Goal: Task Accomplishment & Management: Manage account settings

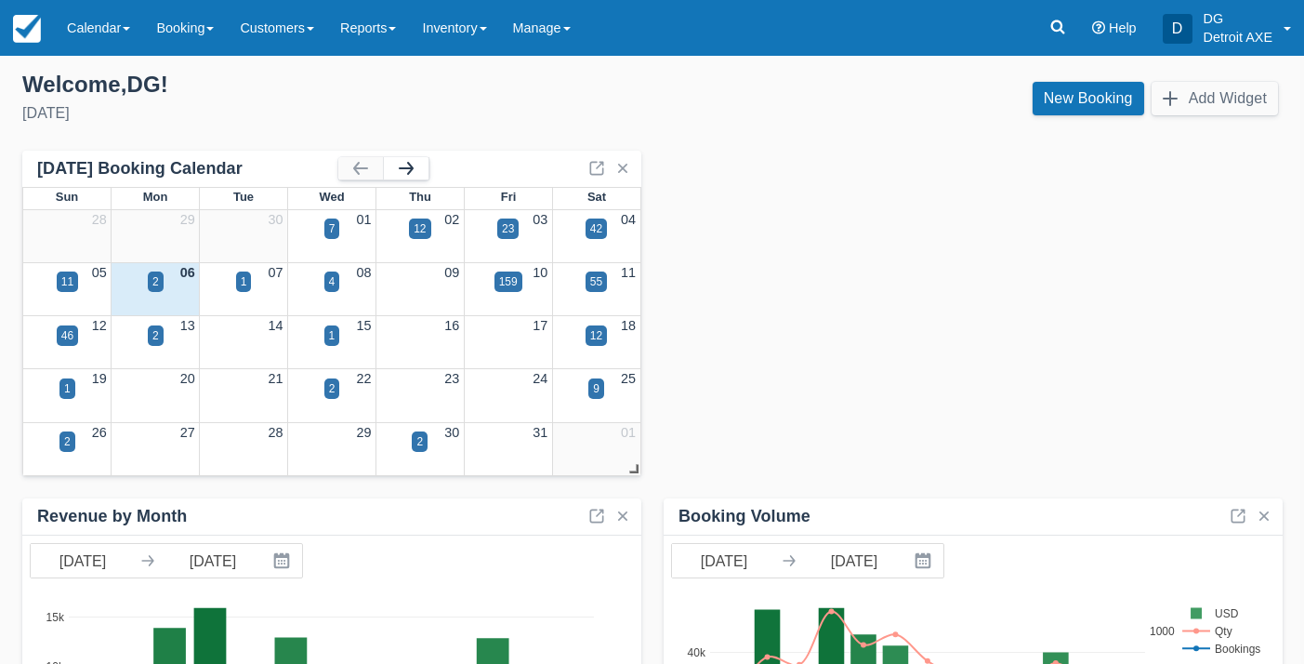
click at [416, 169] on button "button" at bounding box center [406, 168] width 45 height 22
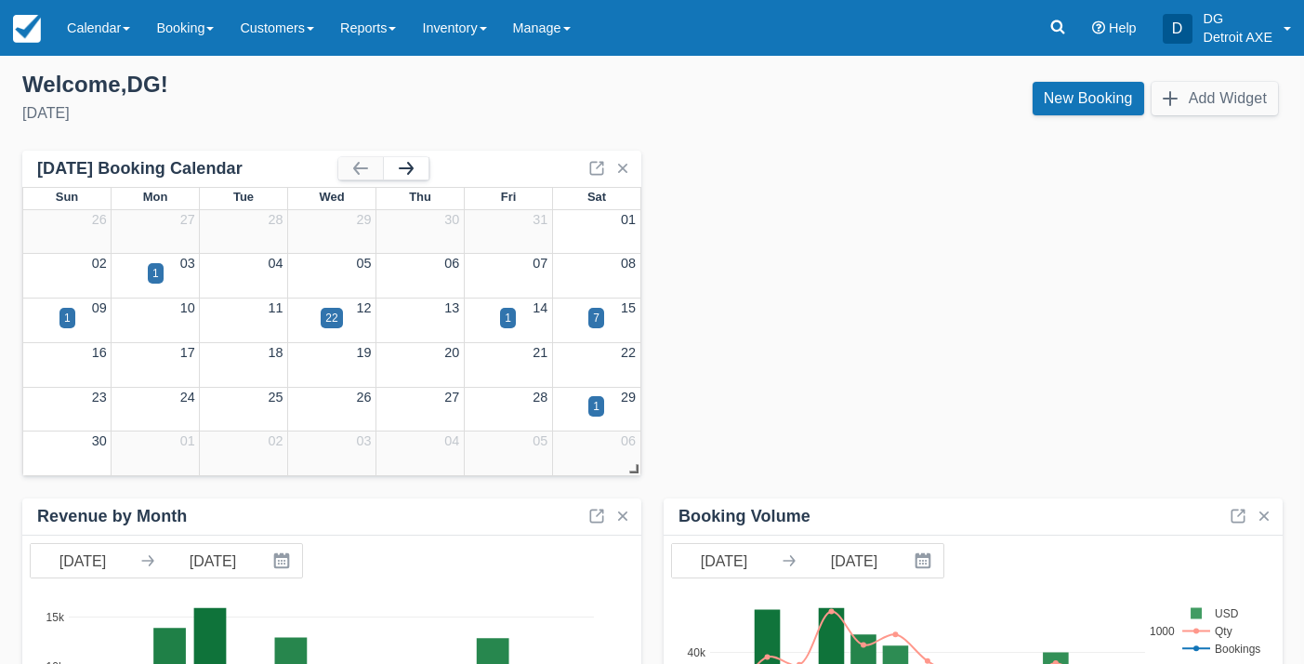
click at [416, 169] on button "button" at bounding box center [406, 168] width 45 height 22
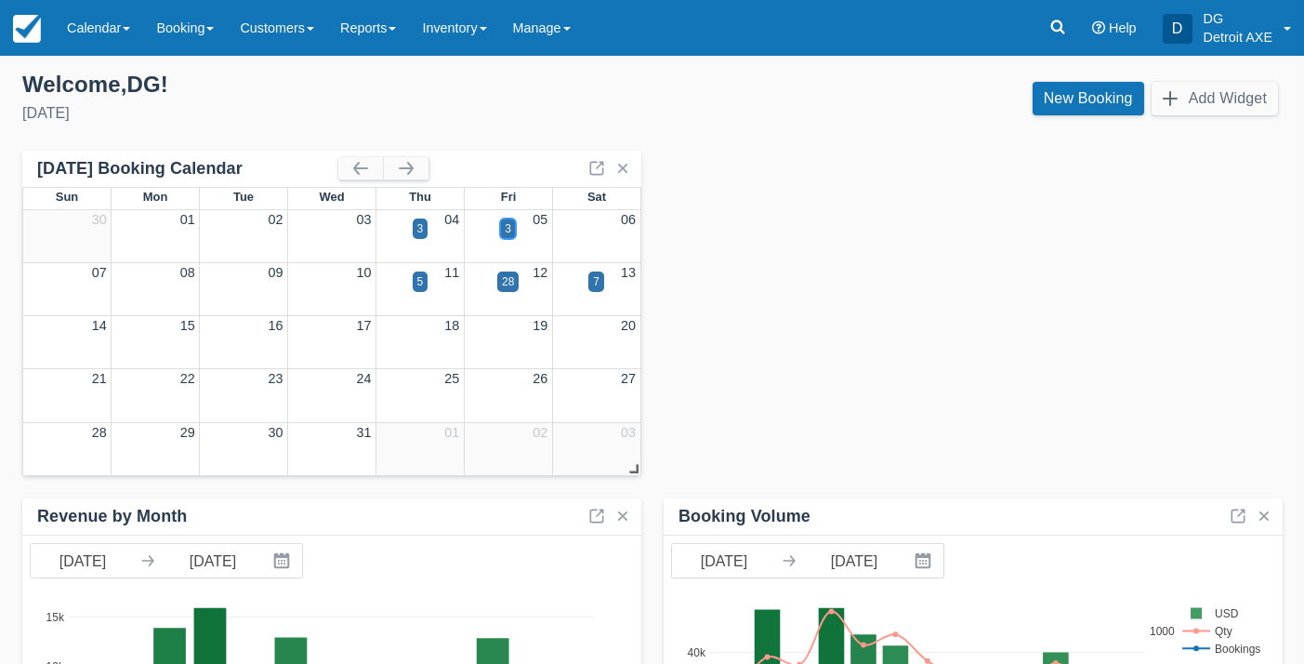
click at [505, 230] on div "3" at bounding box center [508, 228] width 7 height 17
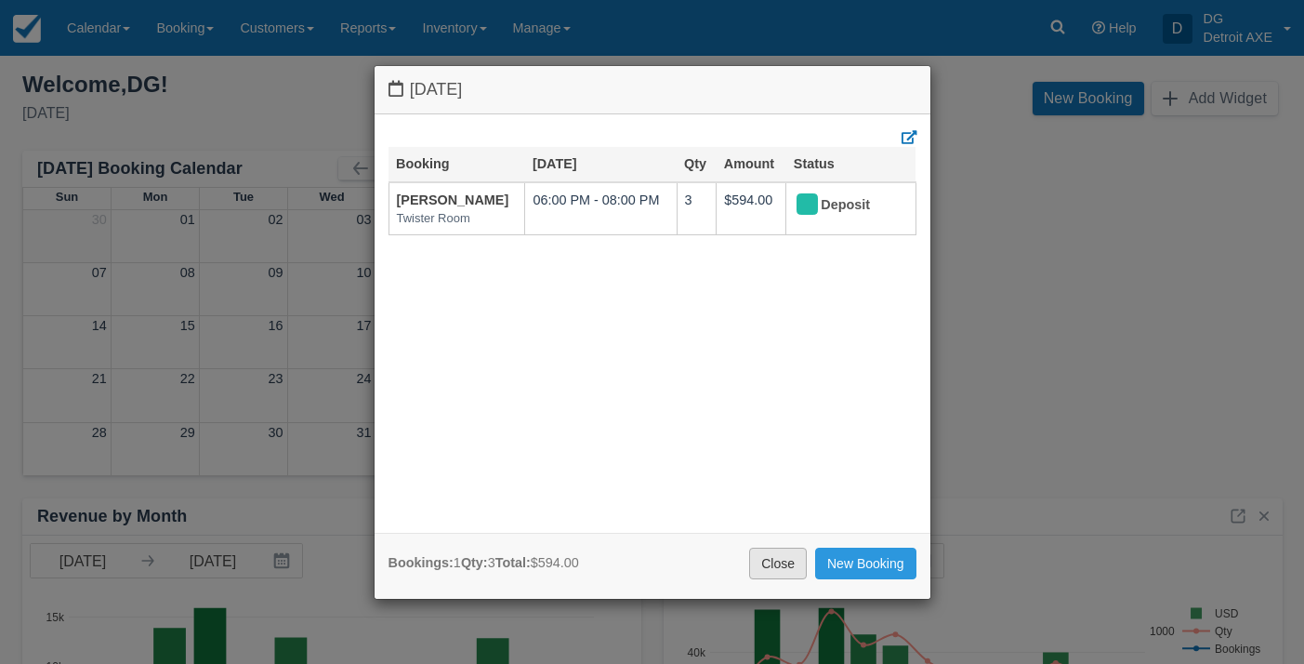
click at [777, 570] on link "Close" at bounding box center [778, 563] width 58 height 32
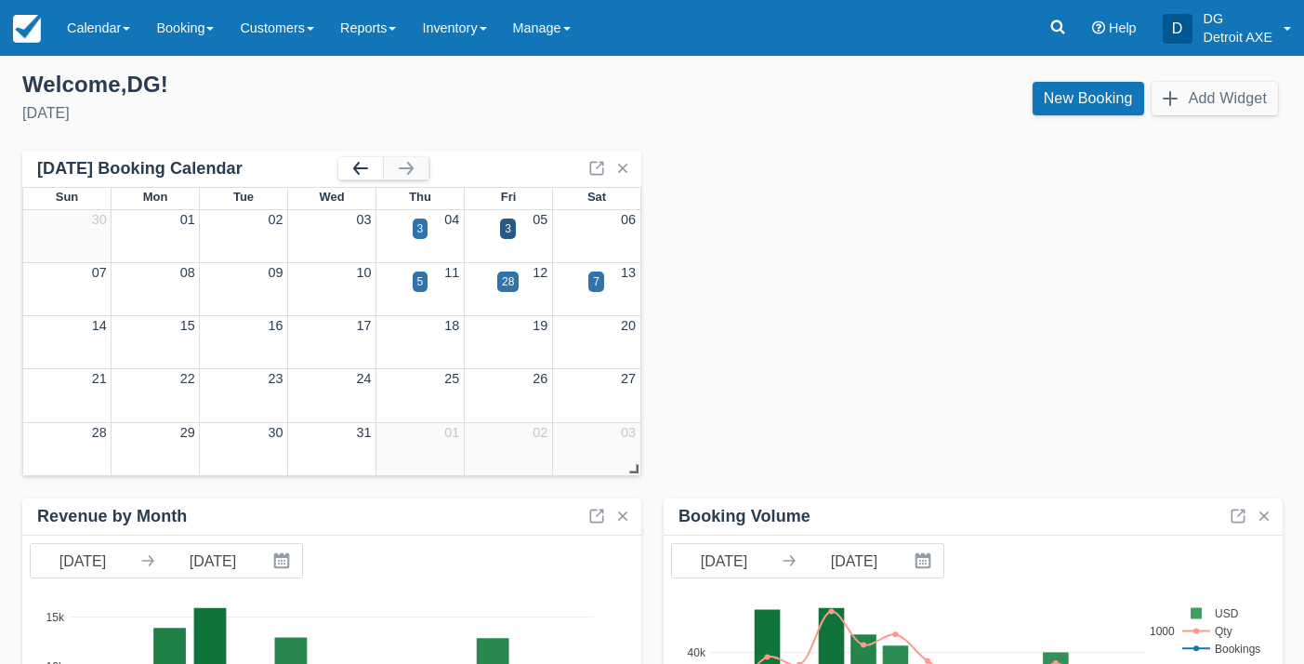
click at [359, 164] on button "button" at bounding box center [360, 168] width 45 height 22
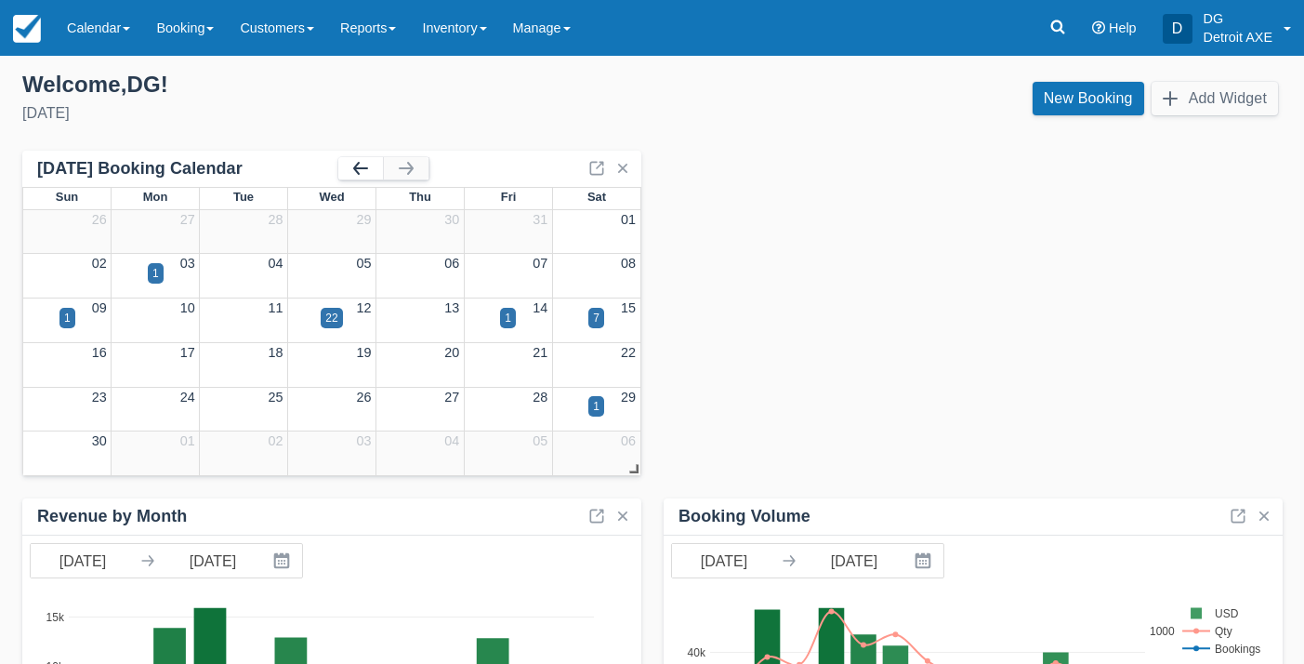
click at [359, 164] on button "button" at bounding box center [360, 168] width 45 height 22
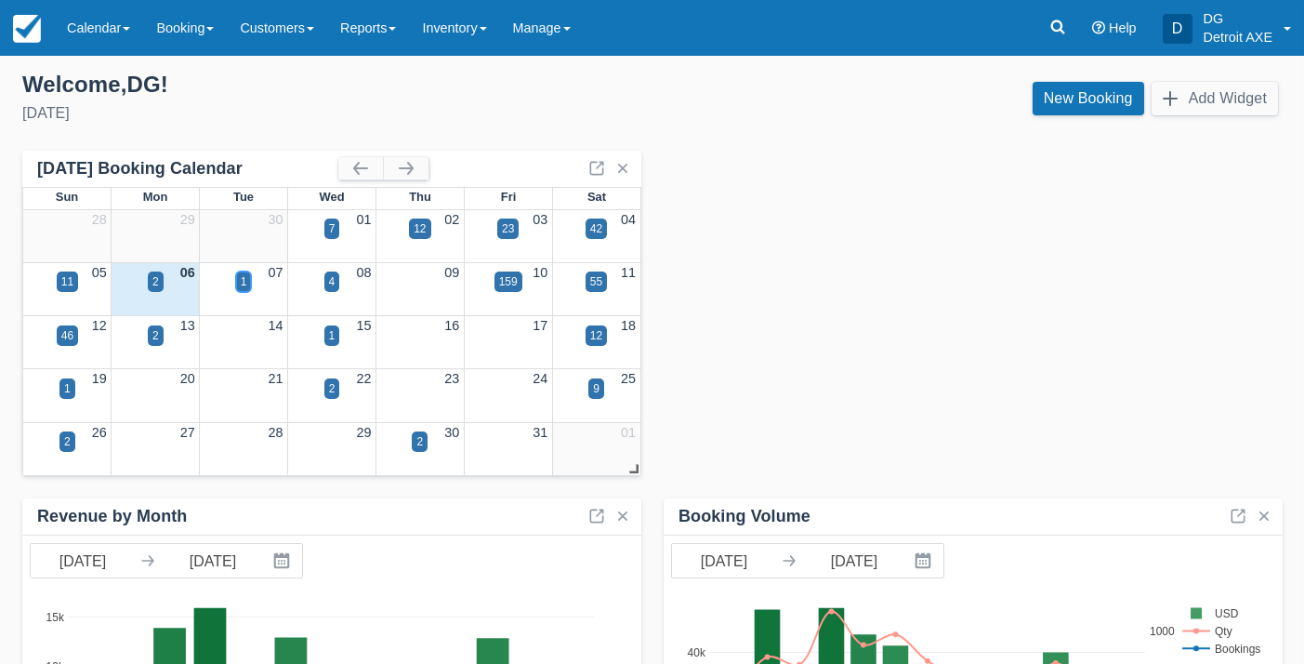
click at [243, 283] on div "1" at bounding box center [244, 281] width 7 height 17
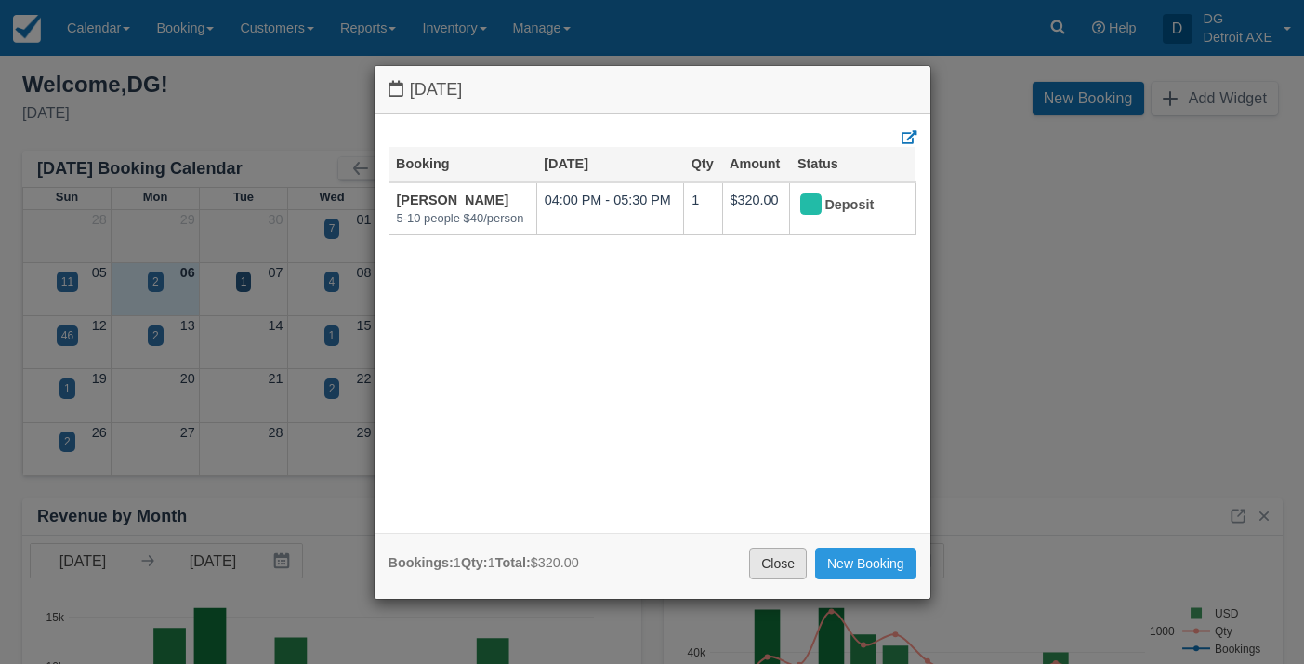
click at [770, 557] on link "Close" at bounding box center [778, 563] width 58 height 32
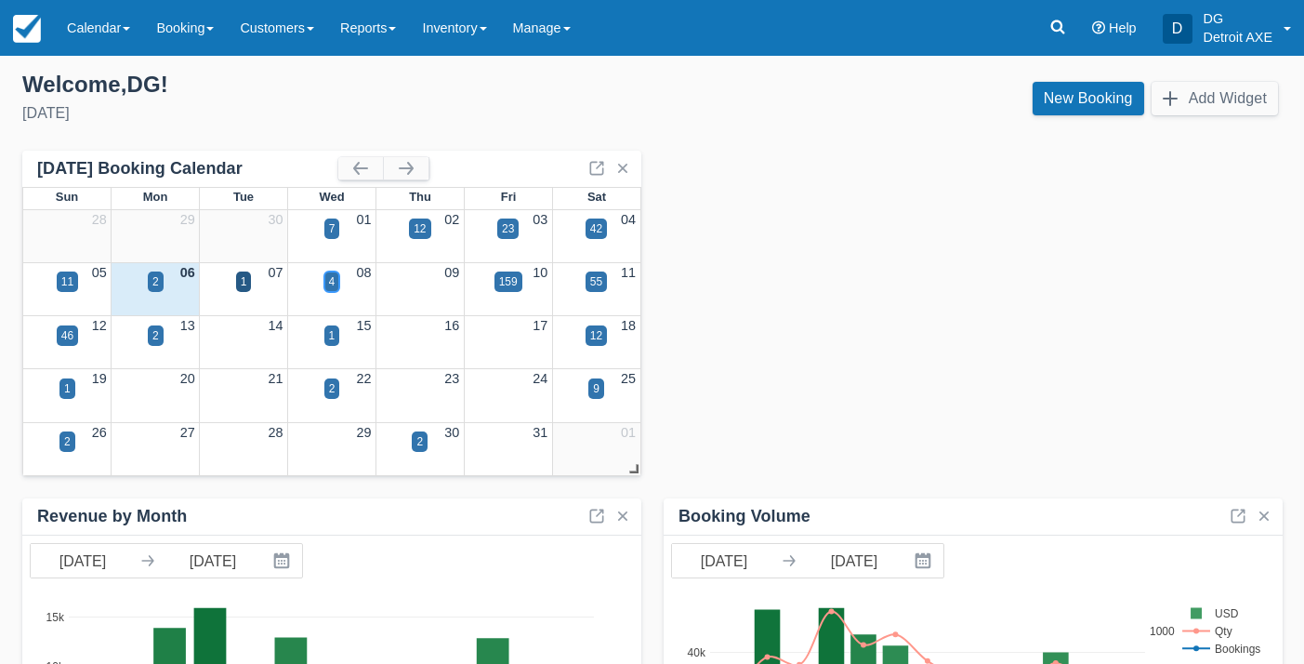
click at [332, 283] on div "4" at bounding box center [332, 281] width 7 height 17
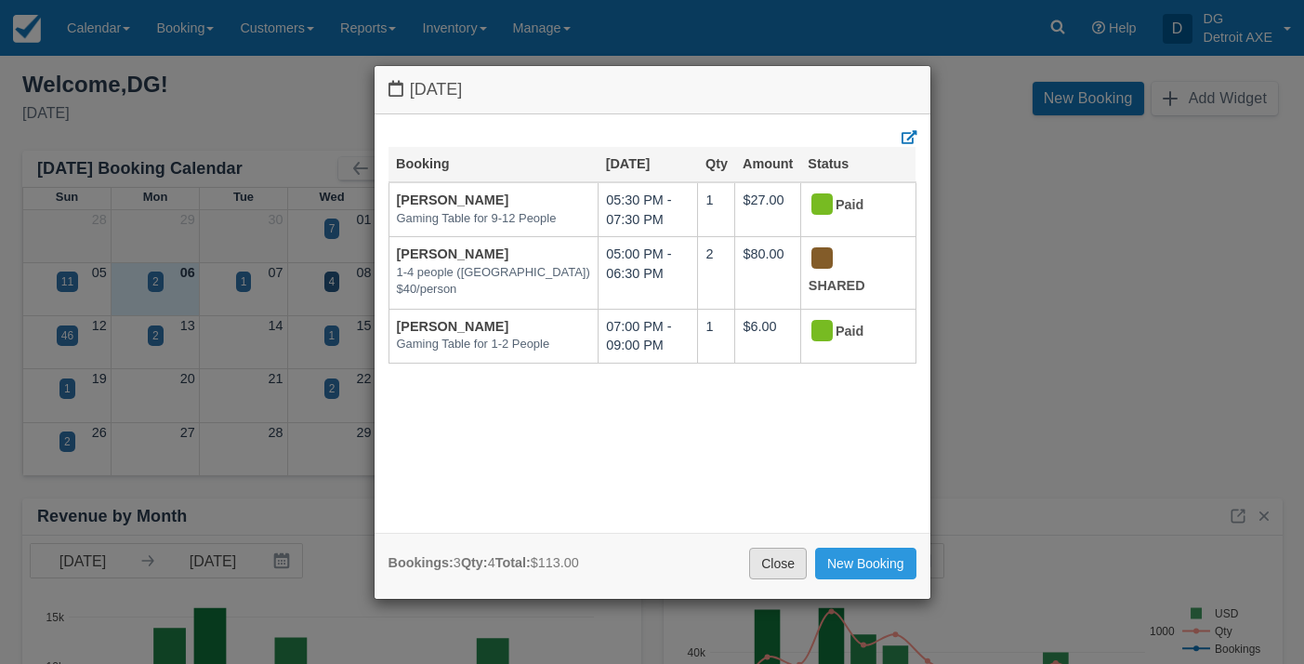
click at [778, 559] on link "Close" at bounding box center [778, 563] width 58 height 32
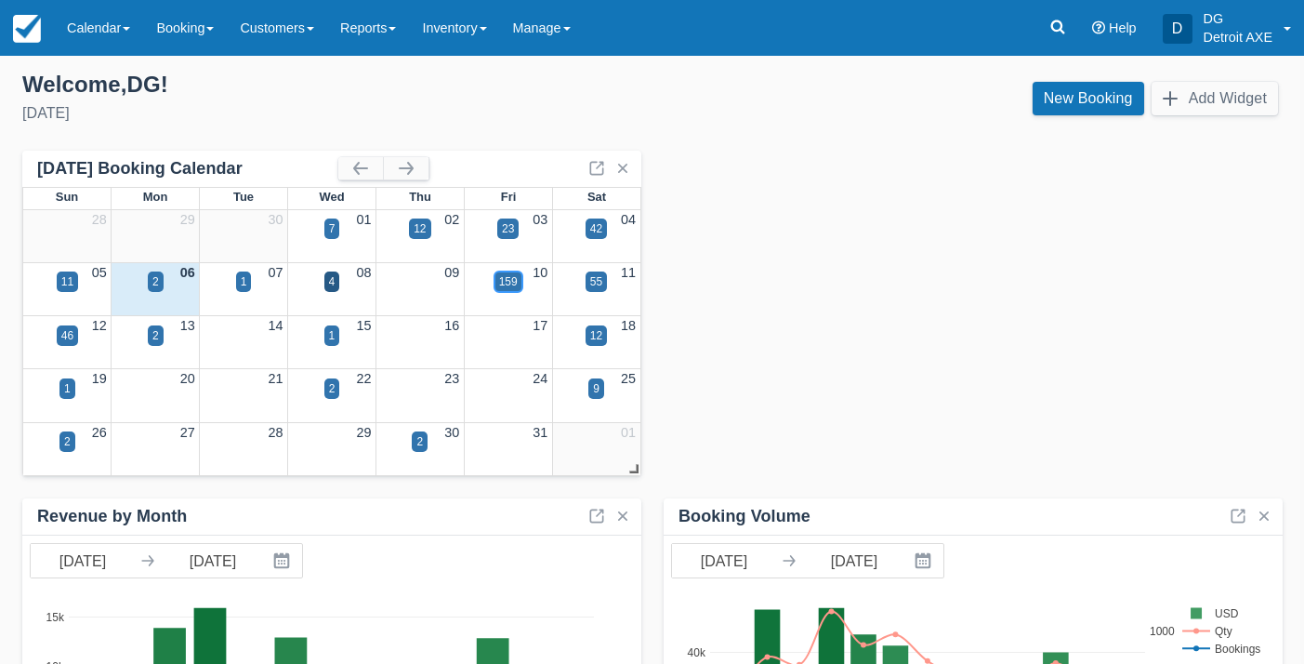
click at [504, 276] on div "159" at bounding box center [508, 281] width 19 height 17
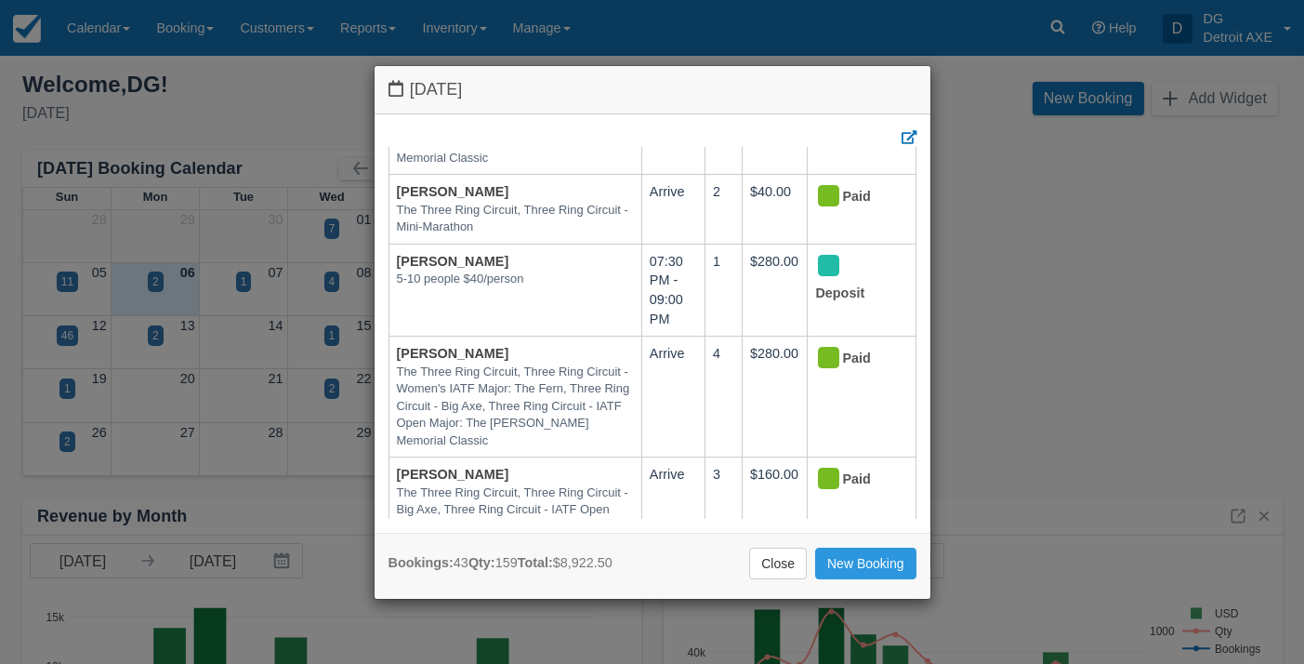
scroll to position [4122, 0]
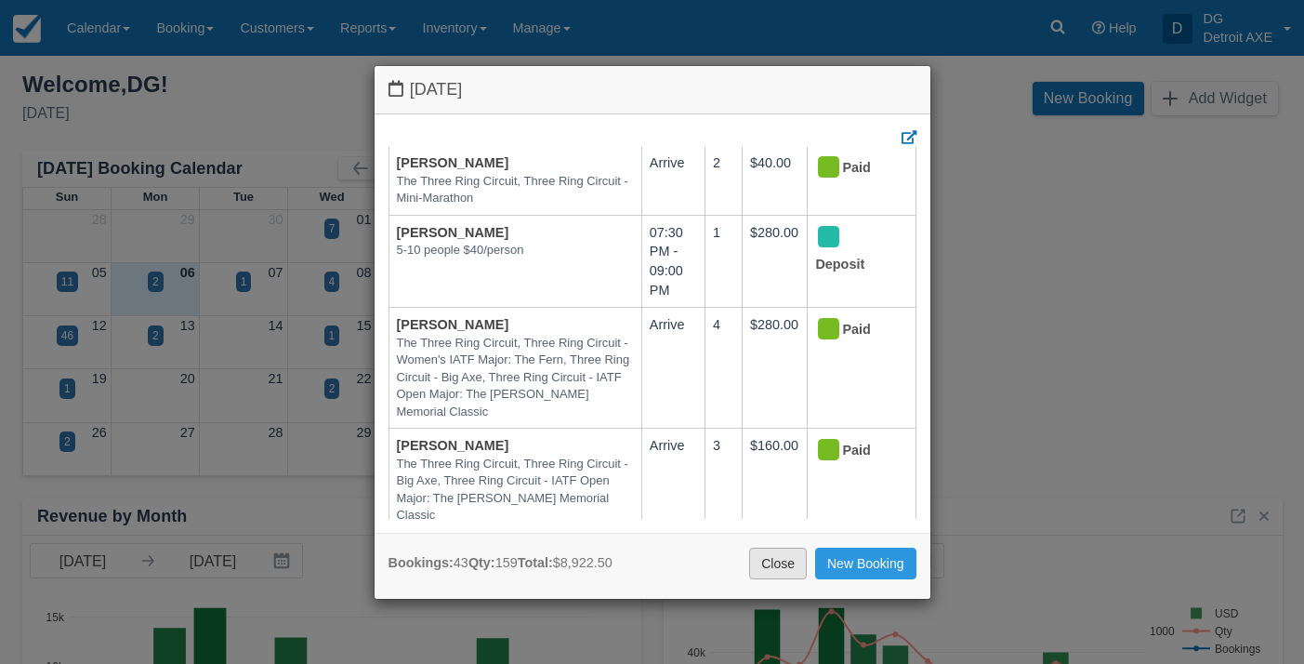
click at [772, 560] on link "Close" at bounding box center [778, 563] width 58 height 32
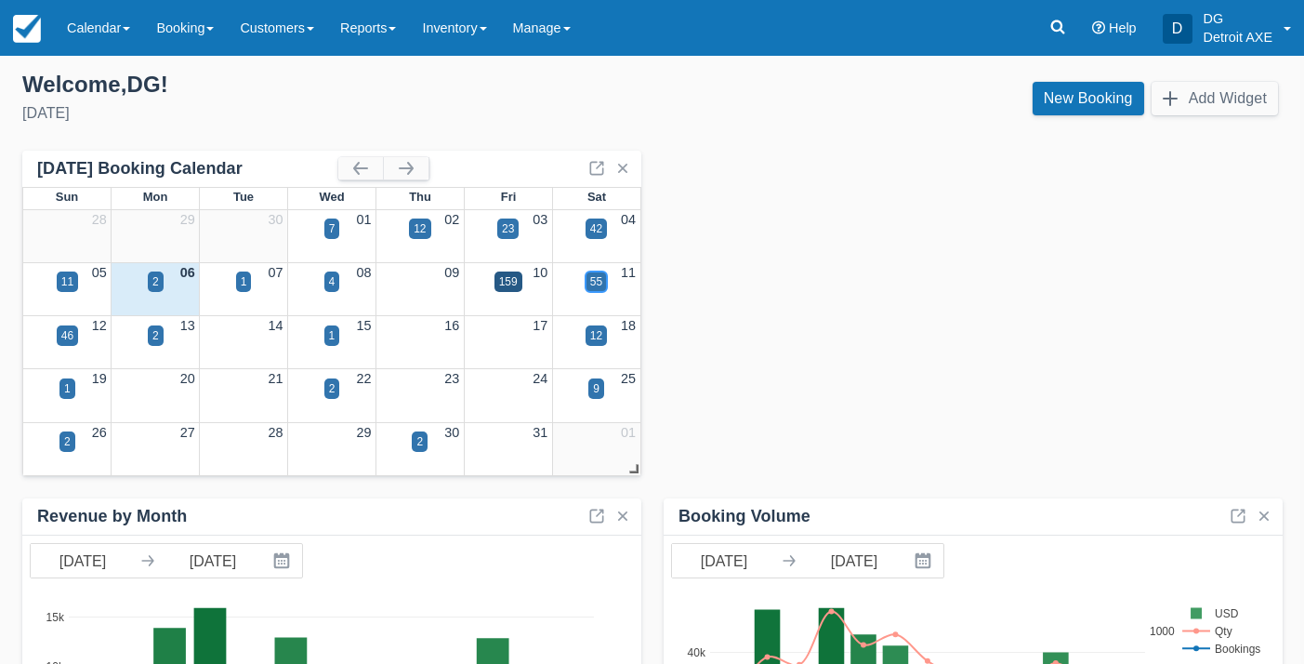
click at [603, 274] on div "55" at bounding box center [595, 281] width 21 height 20
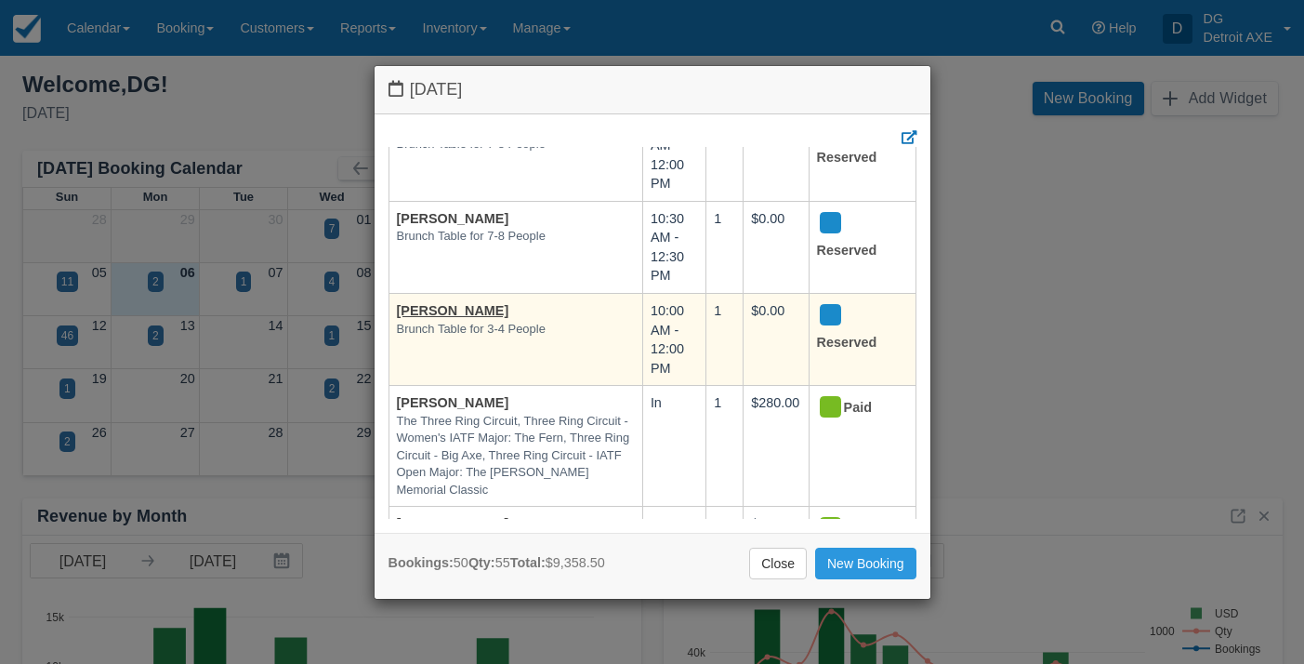
scroll to position [4754, 0]
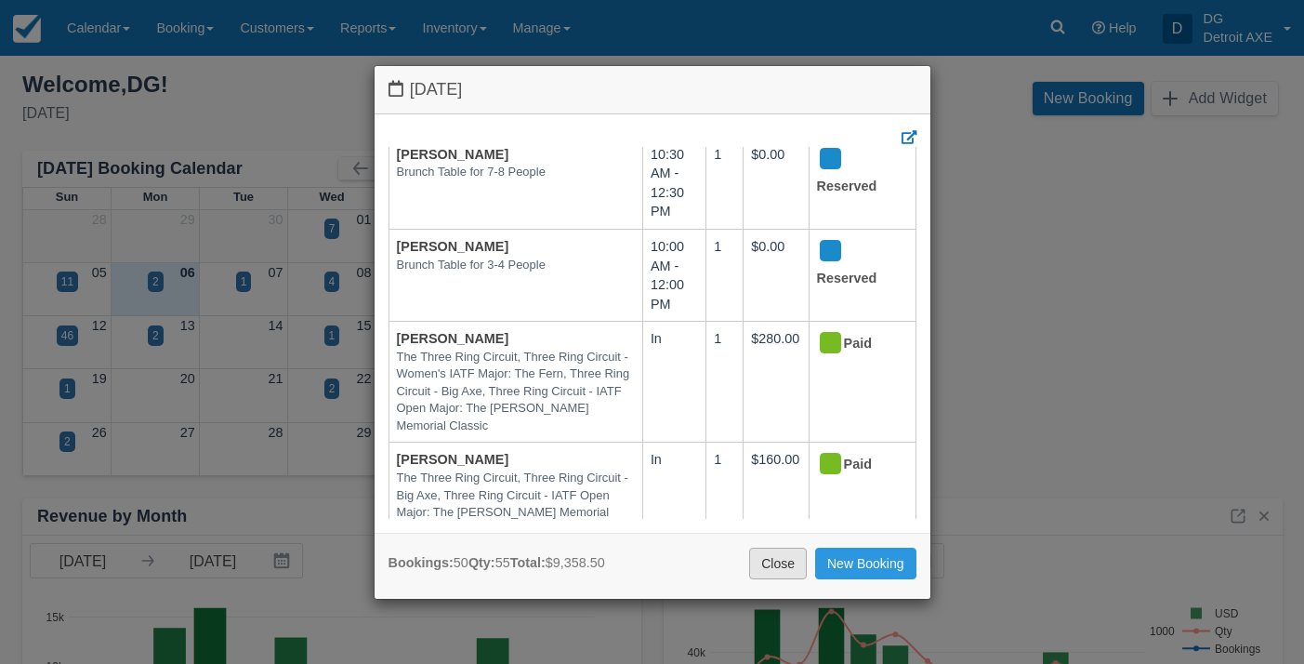
click at [778, 565] on link "Close" at bounding box center [778, 563] width 58 height 32
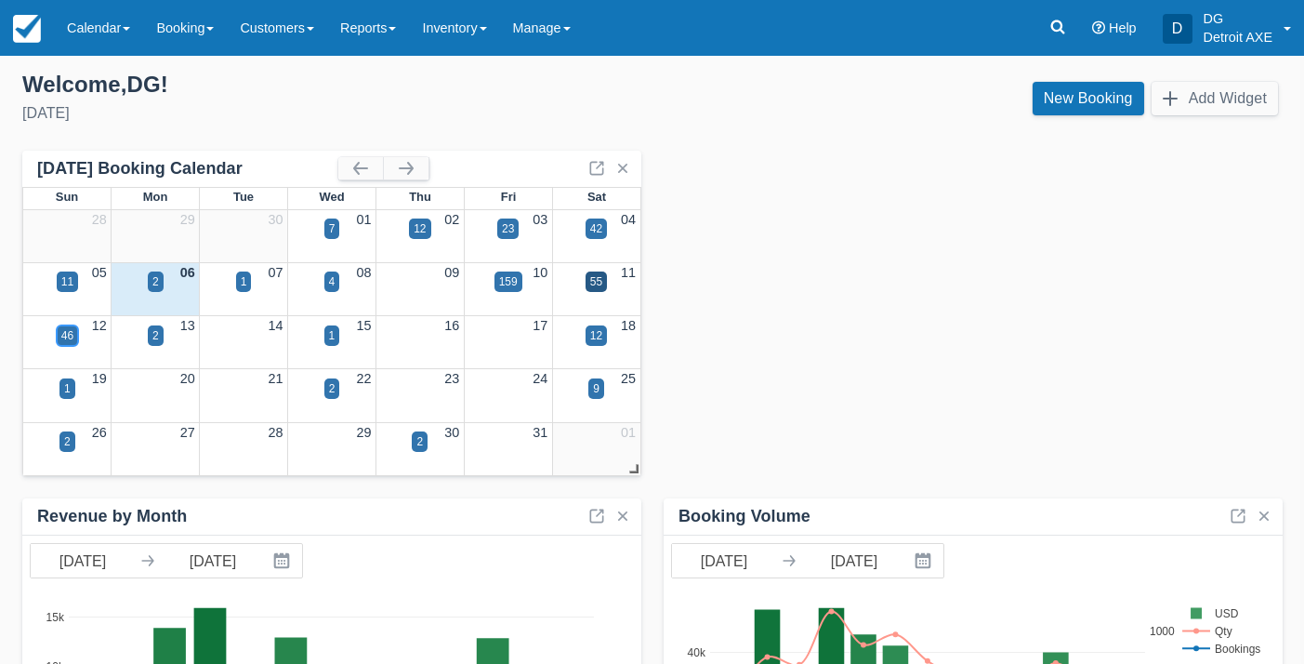
click at [59, 328] on div "46" at bounding box center [67, 335] width 21 height 20
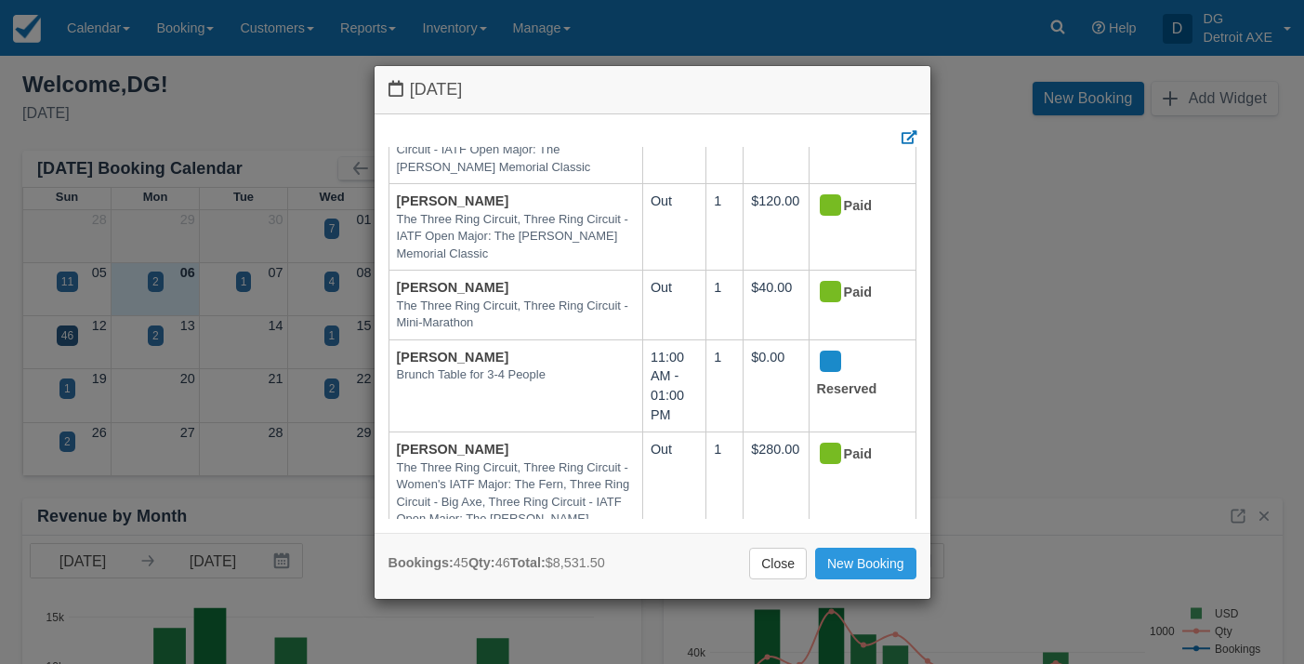
scroll to position [4293, 0]
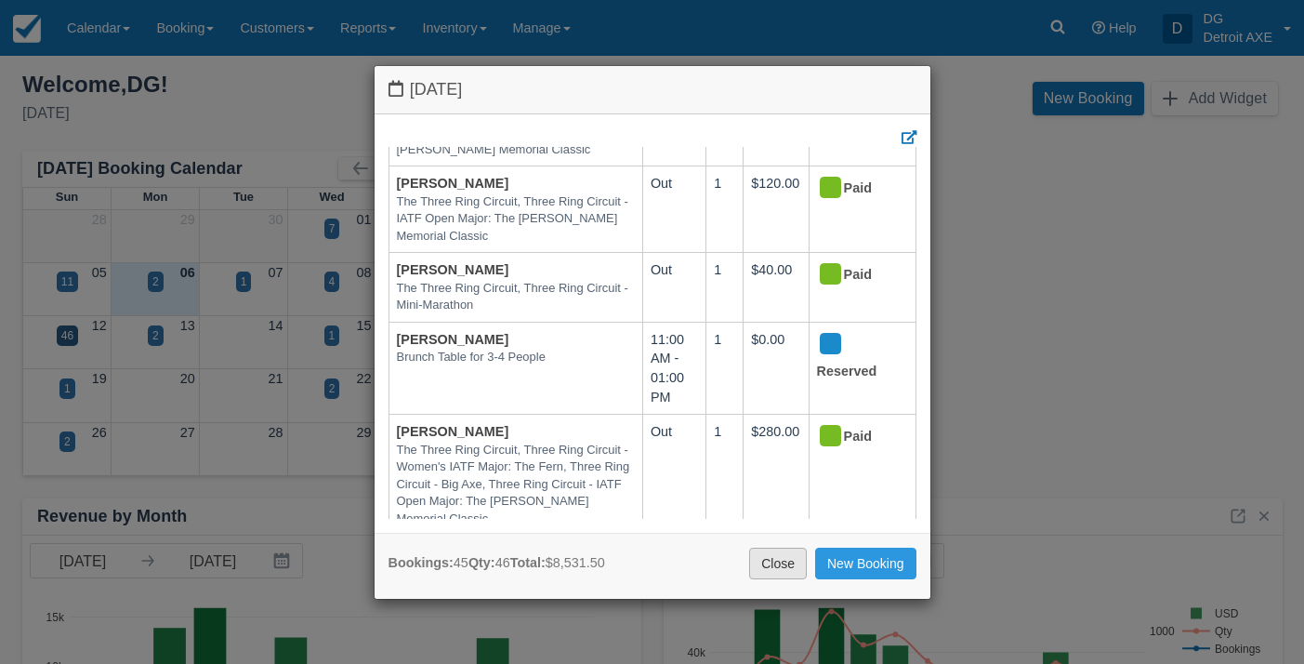
click at [762, 558] on link "Close" at bounding box center [778, 563] width 58 height 32
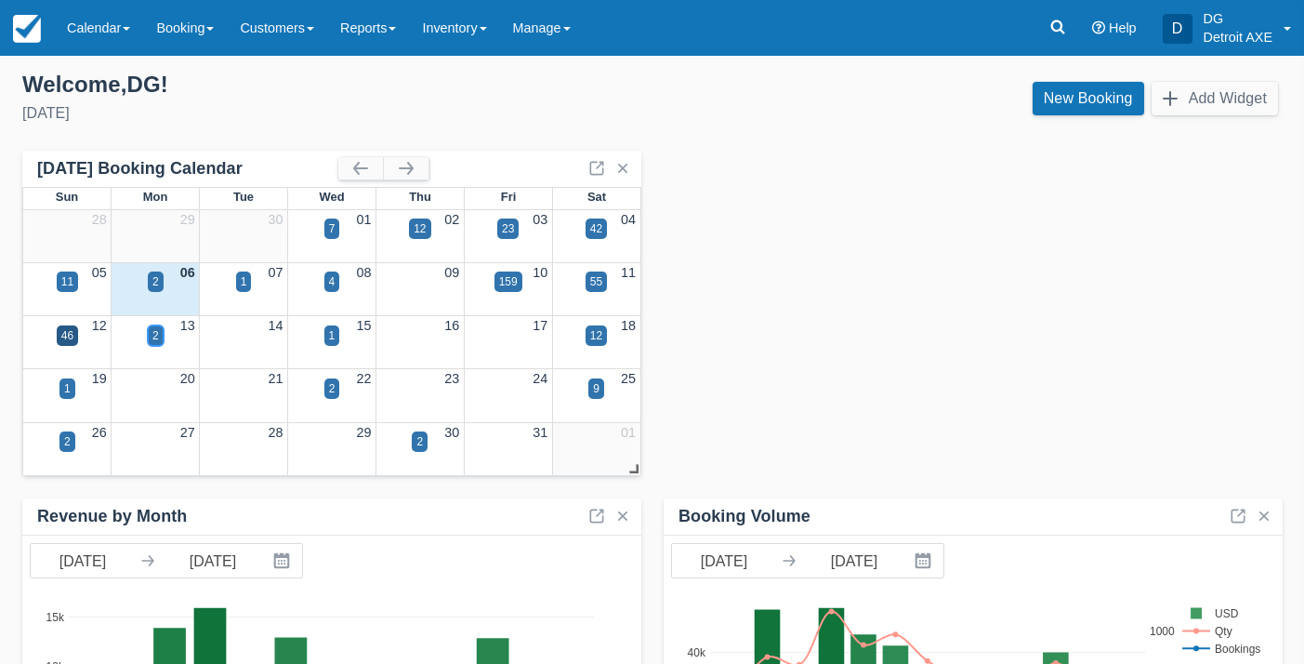
click at [156, 332] on div "2" at bounding box center [155, 335] width 7 height 17
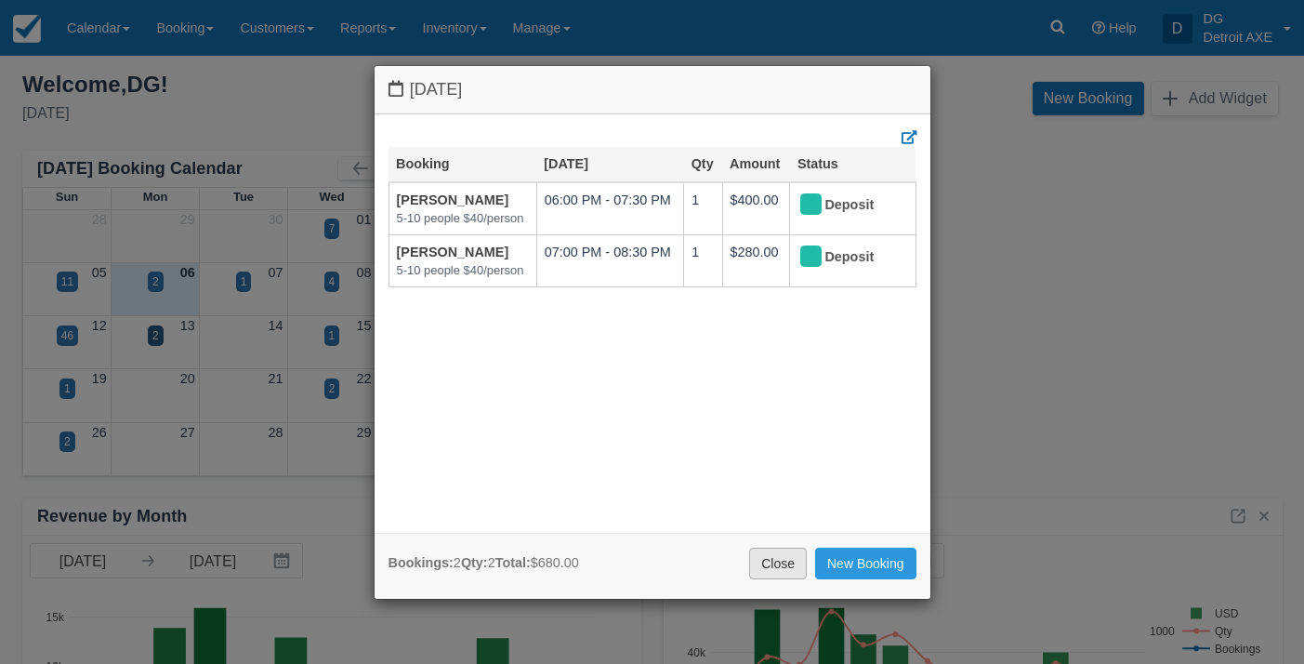
click at [776, 558] on link "Close" at bounding box center [778, 563] width 58 height 32
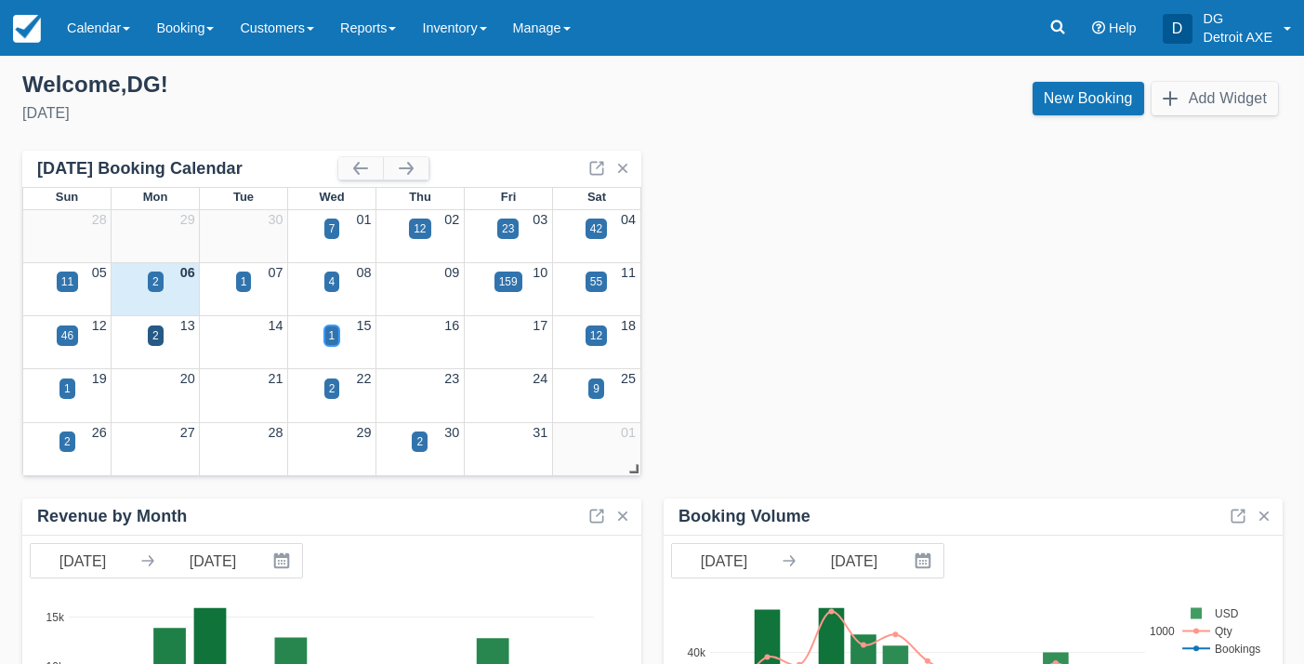
click at [331, 337] on div "1" at bounding box center [332, 335] width 7 height 17
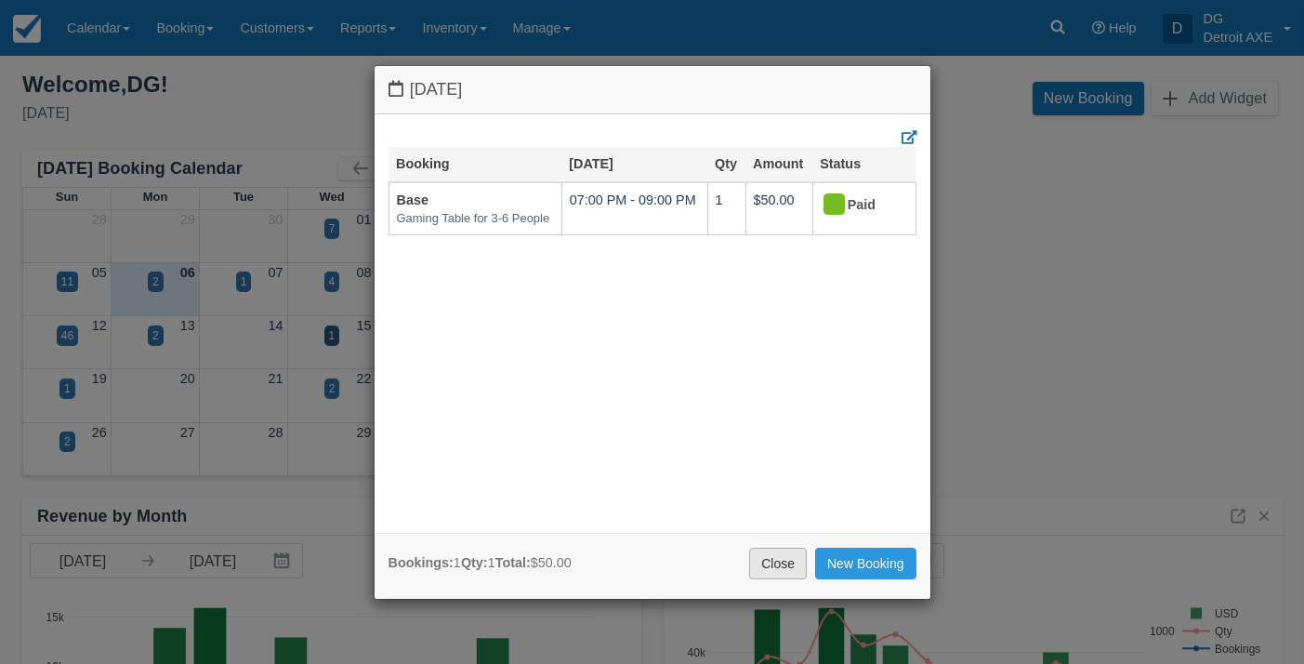
click at [795, 567] on link "Close" at bounding box center [778, 563] width 58 height 32
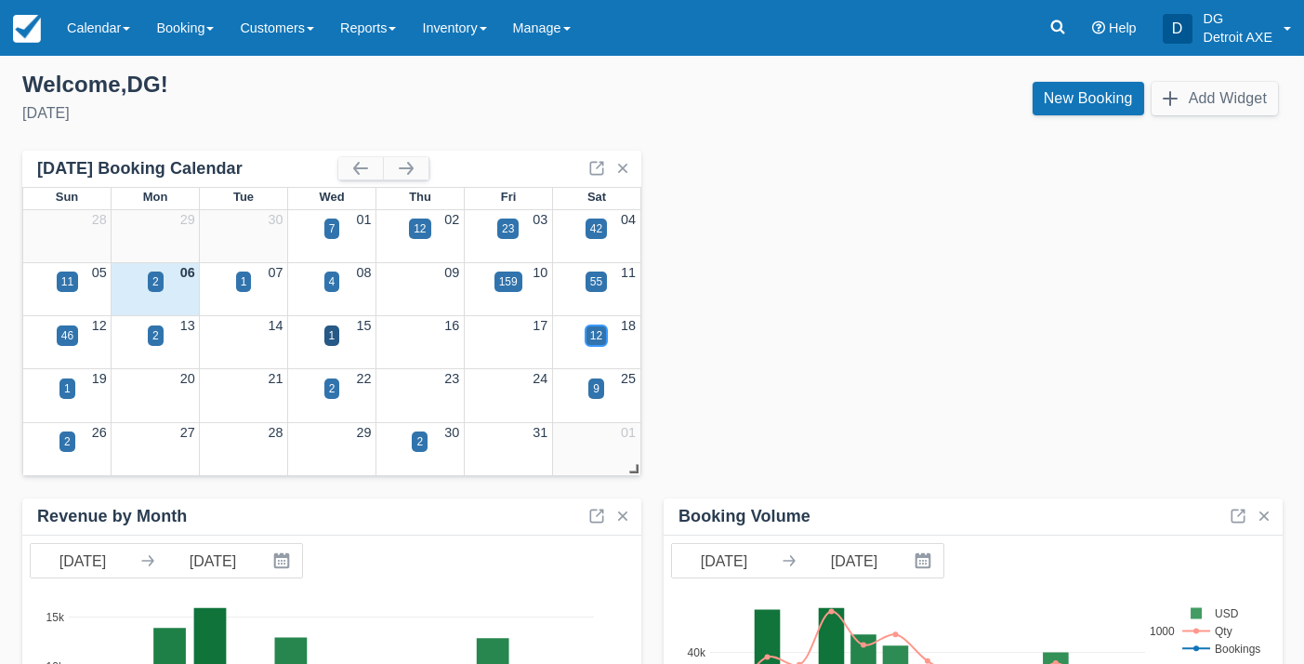
click at [592, 330] on div "12" at bounding box center [596, 335] width 12 height 17
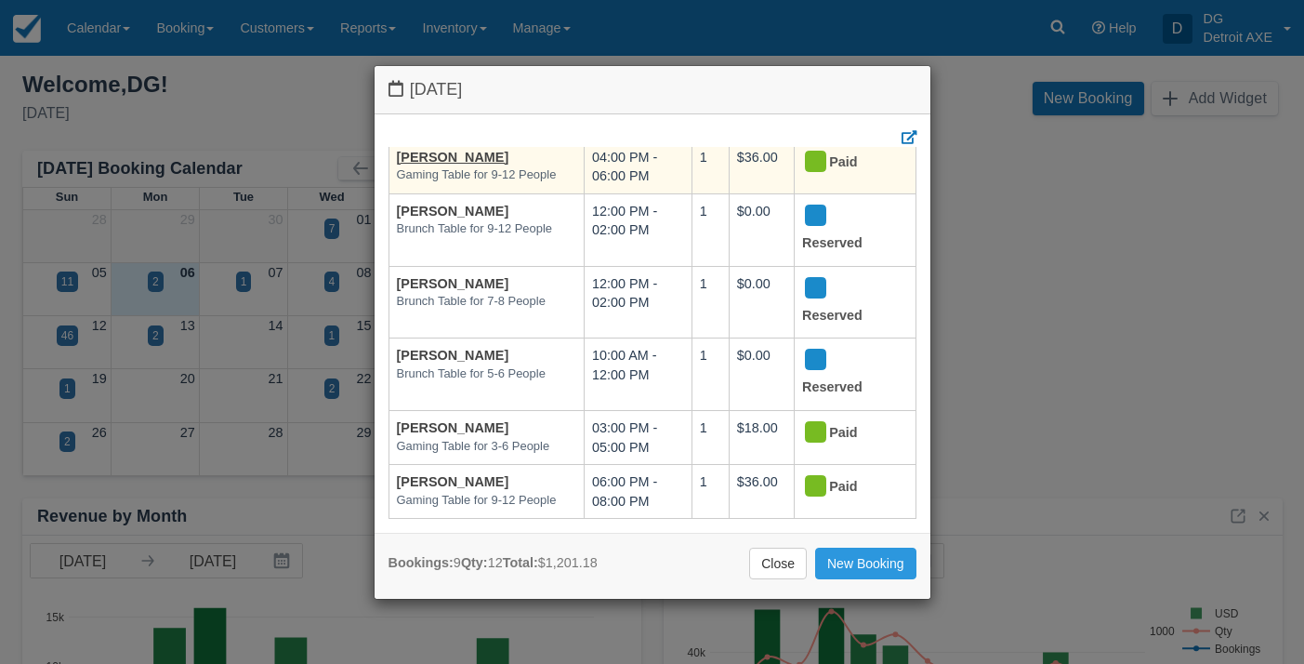
scroll to position [0, 0]
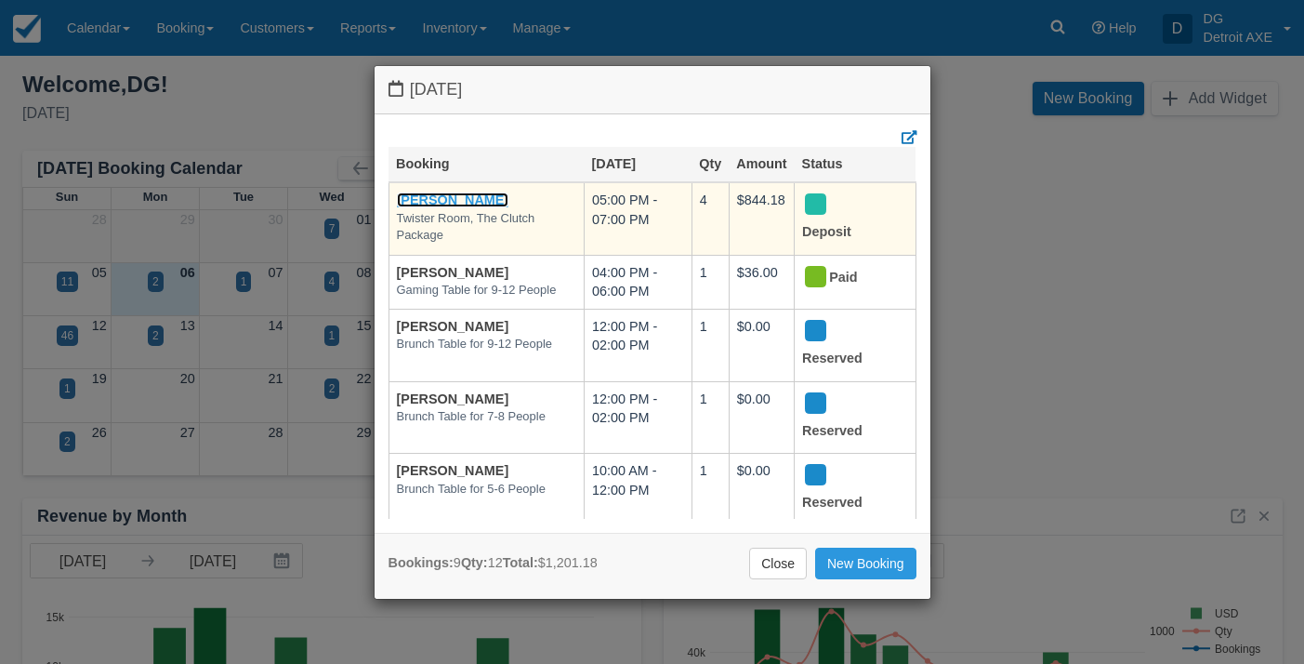
click at [450, 198] on link "[PERSON_NAME]" at bounding box center [453, 199] width 112 height 15
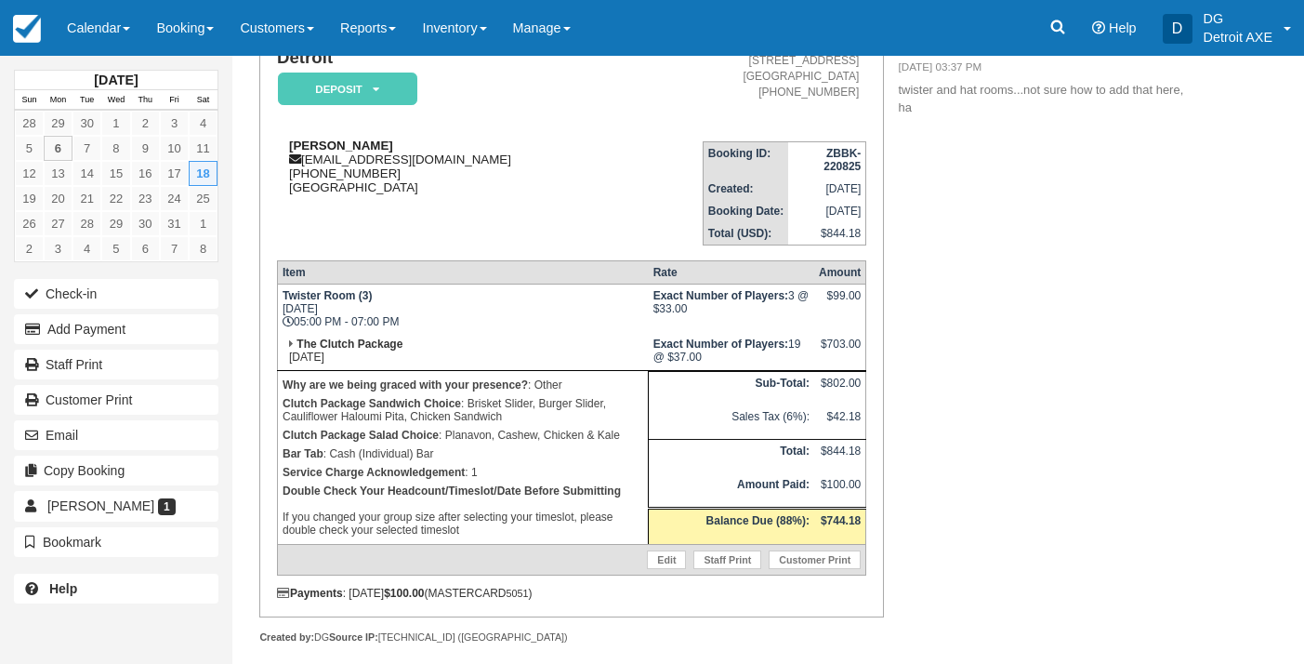
scroll to position [202, 0]
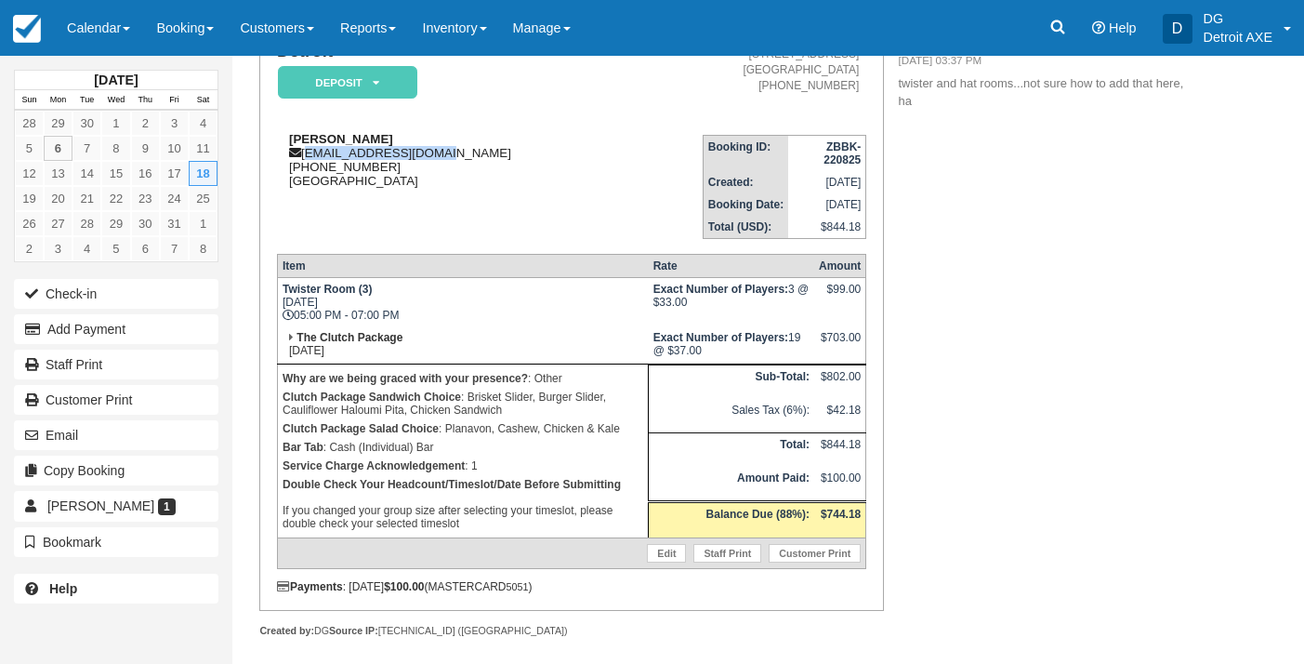
drag, startPoint x: 451, startPoint y: 151, endPoint x: 304, endPoint y: 157, distance: 147.0
click at [304, 157] on div "Leah Liakos leahliakos@gmail.com 1 (734) 752-0260 United States" at bounding box center [490, 160] width 426 height 56
copy div "leahliakos@gmail.com"
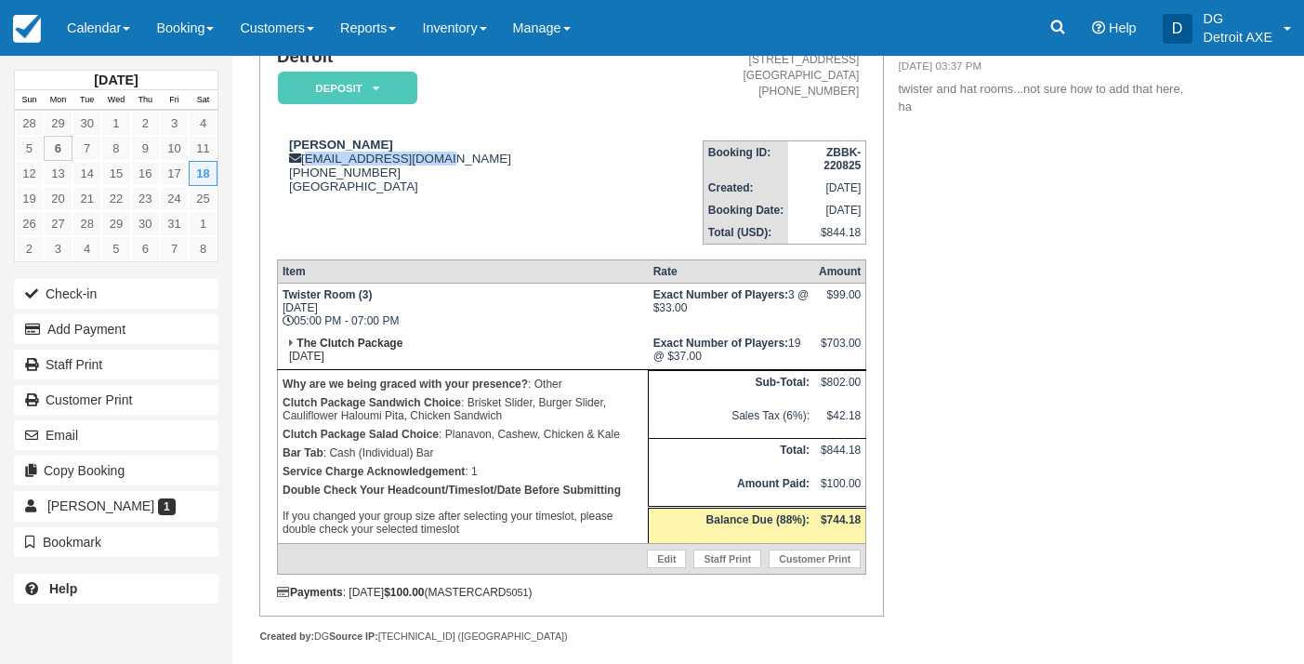
scroll to position [216, 0]
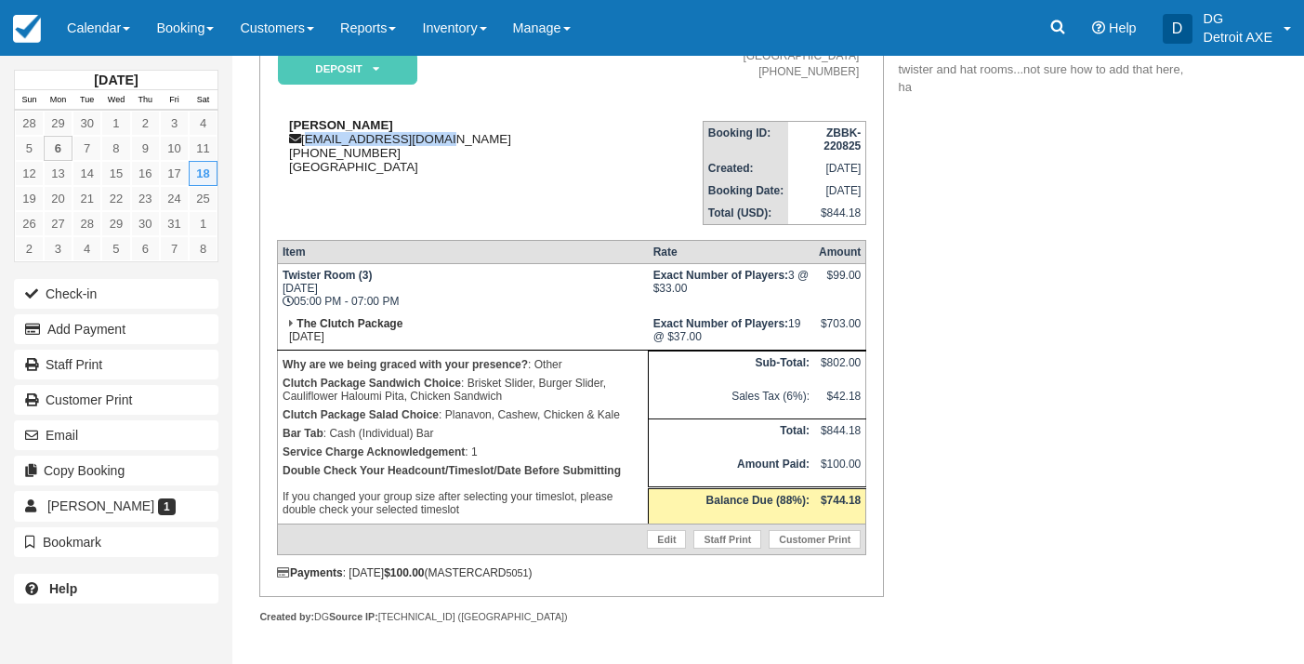
click at [366, 135] on div "Leah Liakos leahliakos@gmail.com 1 (734) 752-0260 United States" at bounding box center [490, 146] width 426 height 56
click at [351, 145] on div "Leah Liakos leahliakos@gmail.com 1 (734) 752-0260 United States" at bounding box center [490, 146] width 426 height 56
drag, startPoint x: 421, startPoint y: 147, endPoint x: 359, endPoint y: 148, distance: 62.3
click at [359, 148] on div "Leah Liakos leahliakos@gmail.com 1 (734) 752-0260 United States" at bounding box center [490, 146] width 426 height 56
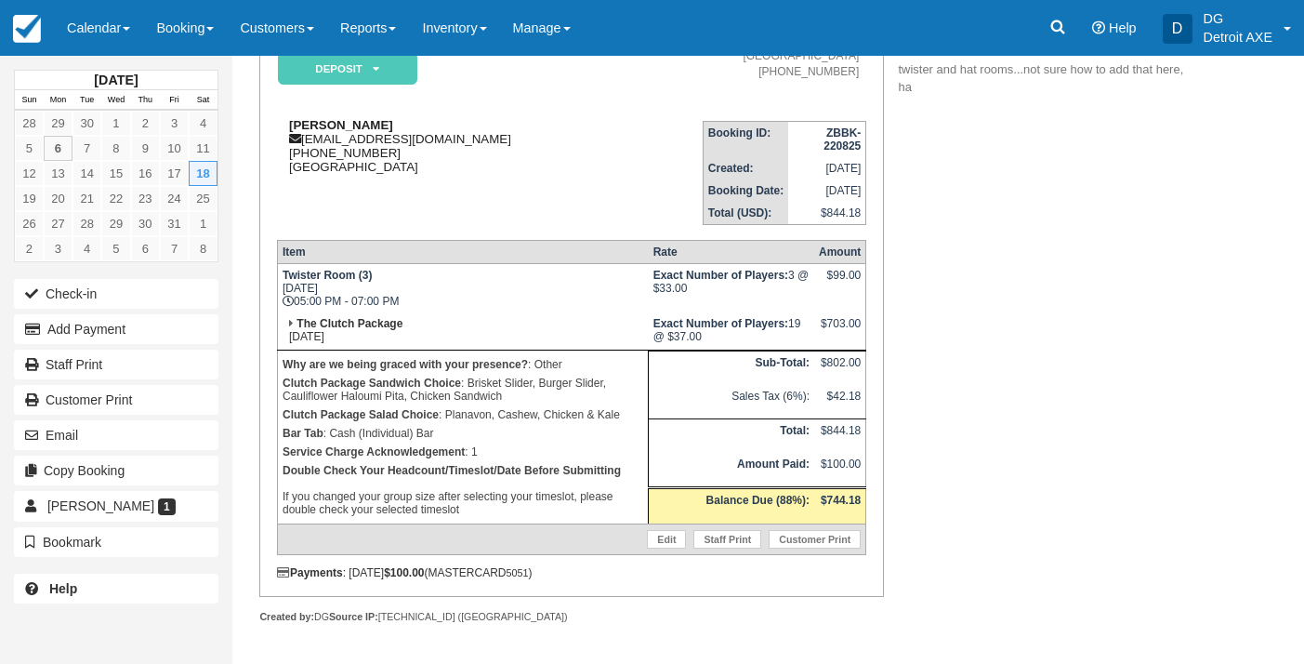
click at [447, 144] on div "Leah Liakos leahliakos@gmail.com 1 (734) 752-0260 United States" at bounding box center [490, 146] width 426 height 56
drag, startPoint x: 435, startPoint y: 143, endPoint x: 305, endPoint y: 145, distance: 130.1
click at [305, 145] on div "Leah Liakos leahliakos@gmail.com 1 (734) 752-0260 United States" at bounding box center [490, 146] width 426 height 56
copy div "leahliakos@gmail.com"
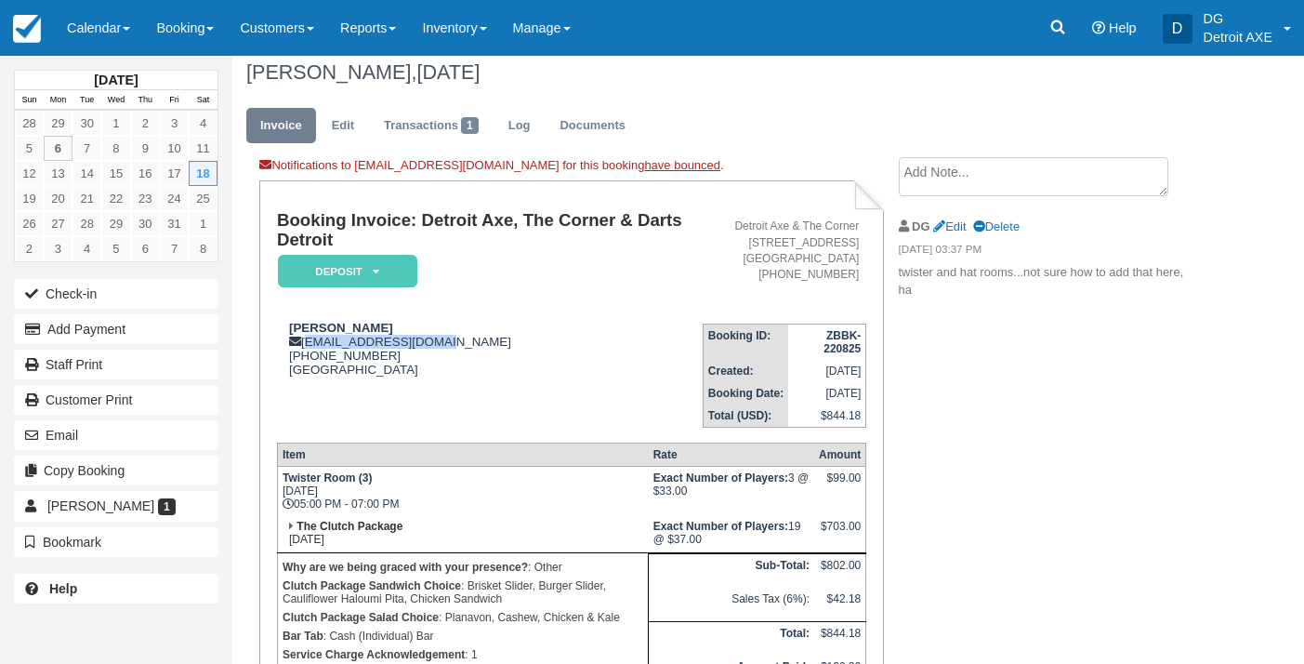
scroll to position [0, 0]
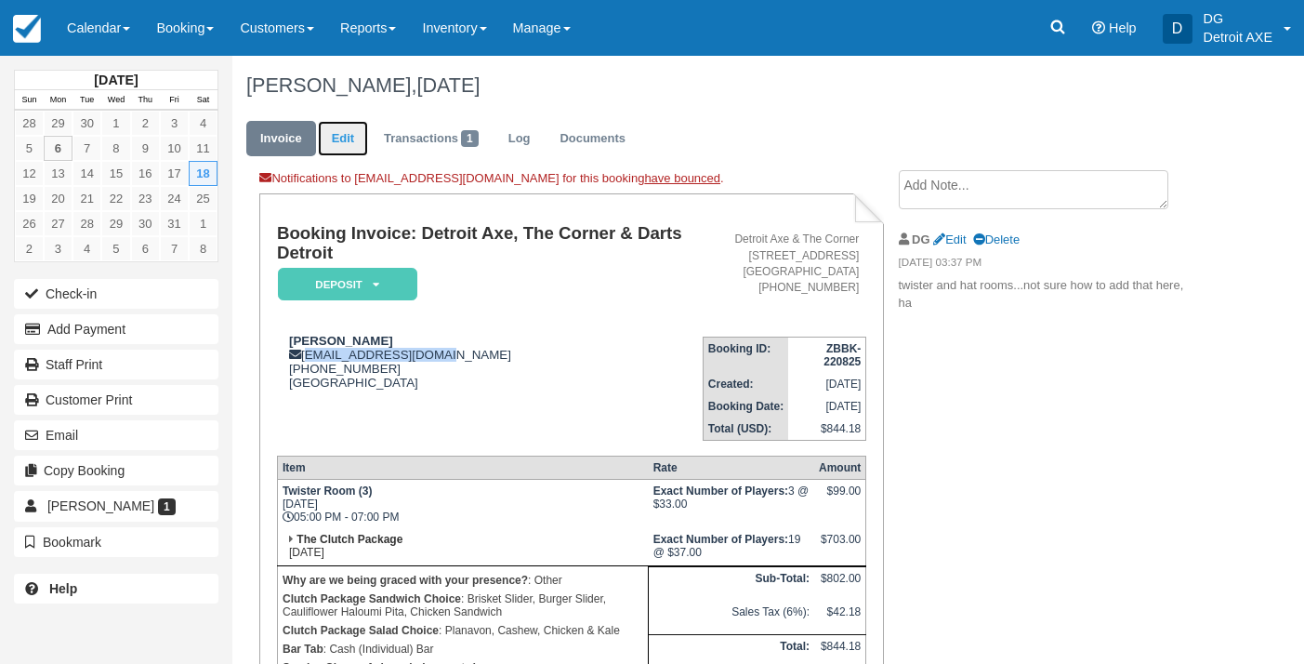
click at [356, 127] on link "Edit" at bounding box center [343, 139] width 50 height 36
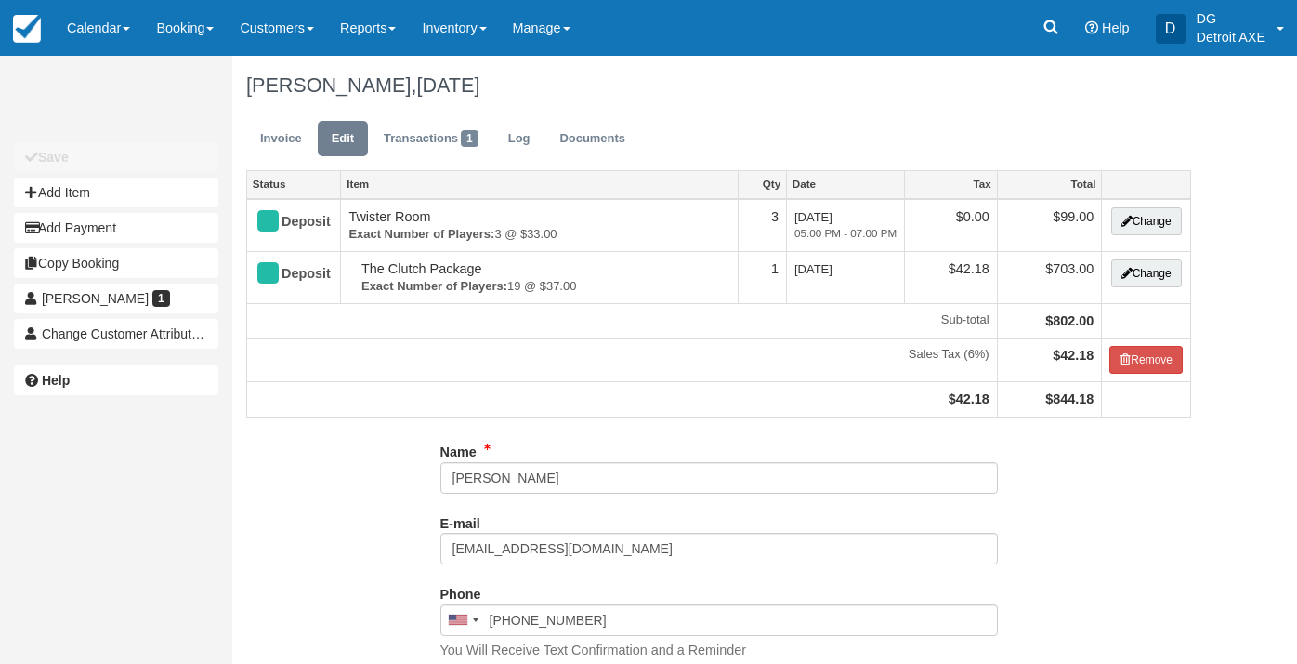
type input "(734) 752-0260"
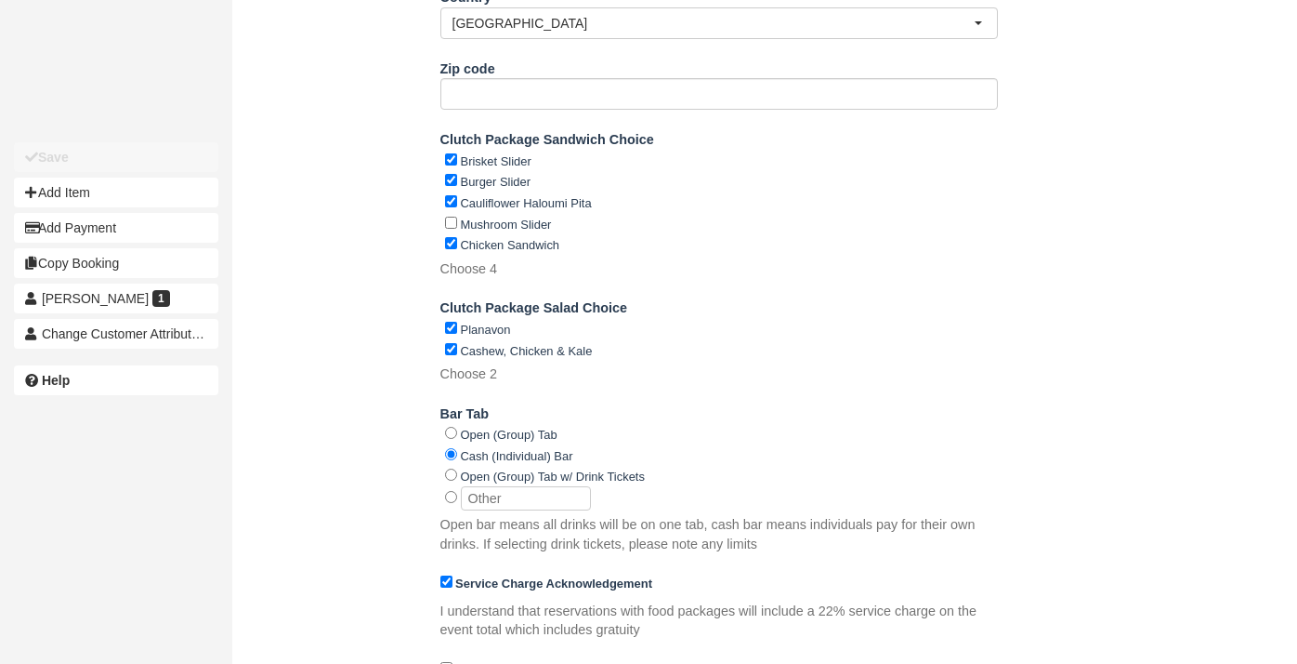
scroll to position [1018, 0]
